Goal: Information Seeking & Learning: Learn about a topic

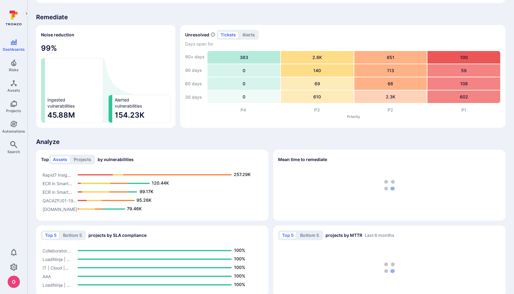
scroll to position [387, 0]
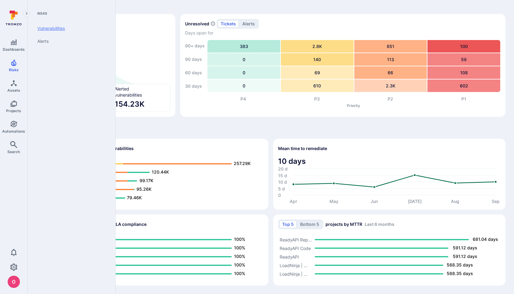
click at [57, 30] on link "Vulnerabilities" at bounding box center [70, 28] width 76 height 13
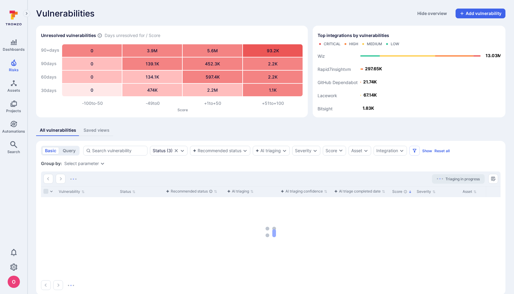
click at [167, 127] on div "All vulnerabilities Saved views" at bounding box center [270, 130] width 469 height 11
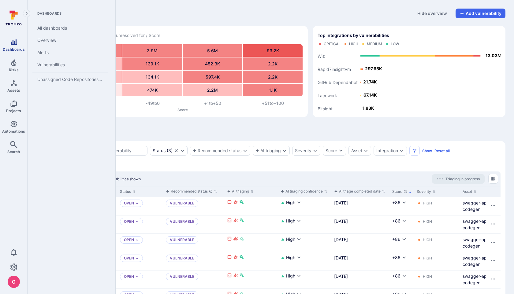
click at [14, 46] on link "Dashboards" at bounding box center [13, 45] width 27 height 18
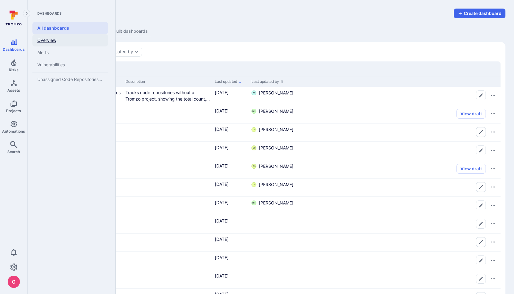
click at [48, 42] on link "Overview" at bounding box center [70, 40] width 76 height 12
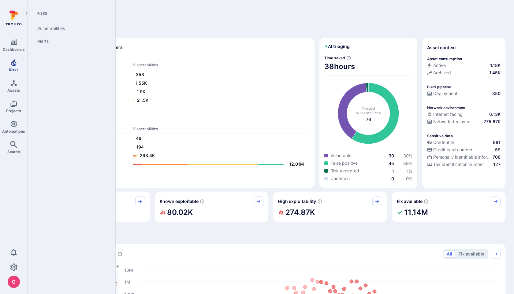
click at [16, 68] on span "Risks" at bounding box center [14, 70] width 10 height 5
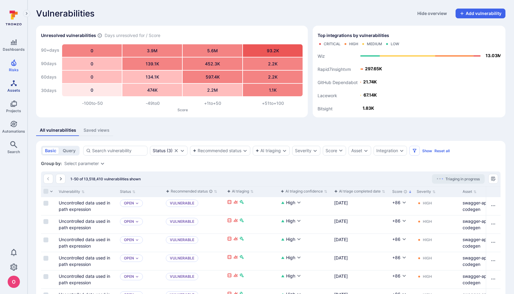
click at [11, 85] on icon "Assets" at bounding box center [14, 83] width 6 height 6
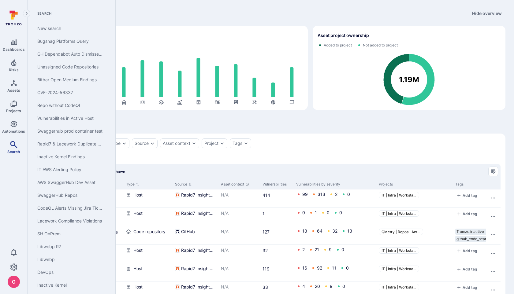
click at [17, 146] on icon "Search" at bounding box center [13, 144] width 7 height 7
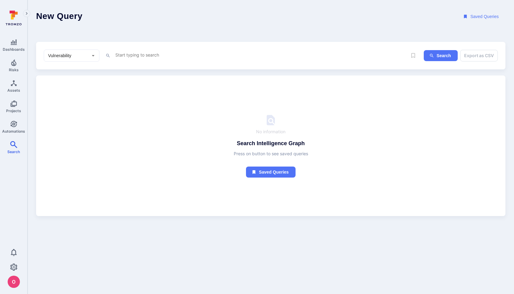
click at [135, 51] on textarea "Intelligence Graph search area" at bounding box center [261, 55] width 292 height 8
click at [173, 54] on textarea "Intelligence Graph search area" at bounding box center [261, 55] width 292 height 8
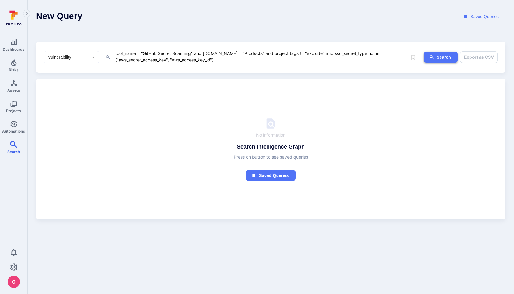
click at [438, 54] on button "Search" at bounding box center [441, 57] width 34 height 11
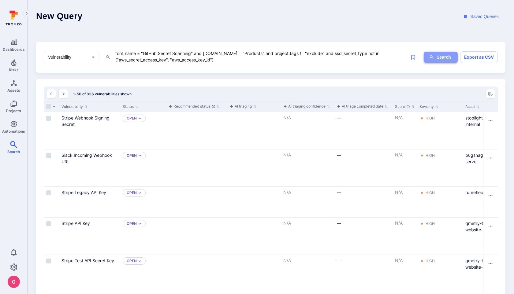
click at [434, 57] on button "Search" at bounding box center [441, 57] width 34 height 11
click at [234, 54] on textarea "tool_name = "GitHub Secret Scanning" and project.name = "Products" and project.…" at bounding box center [261, 57] width 292 height 14
type textarea "tool_name = "GitHub Secret Scanning" and project.name ~ "Products" and project.…"
click at [383, 28] on header "New Query Saved Queries" at bounding box center [271, 16] width 486 height 33
click at [441, 58] on button "Search" at bounding box center [441, 57] width 34 height 11
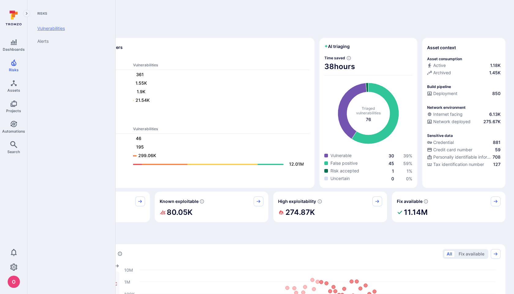
click at [65, 28] on link "Vulnerabilities" at bounding box center [70, 28] width 76 height 13
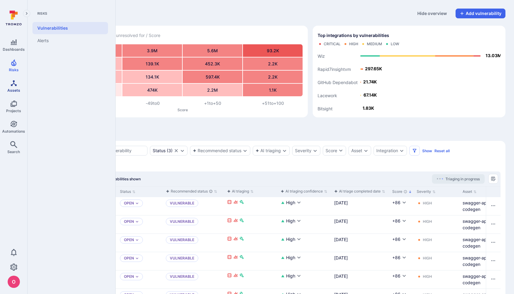
click at [14, 86] on icon "Assets" at bounding box center [13, 83] width 7 height 7
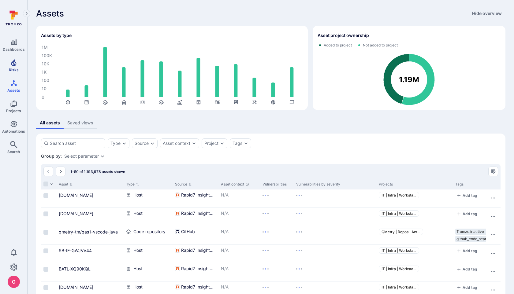
click at [15, 65] on icon "Risks" at bounding box center [13, 62] width 5 height 7
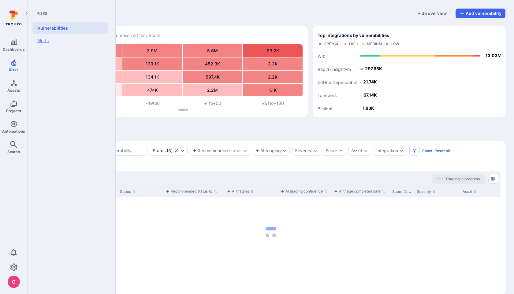
click at [48, 42] on link "Alerts" at bounding box center [70, 40] width 76 height 13
